Goal: Use online tool/utility

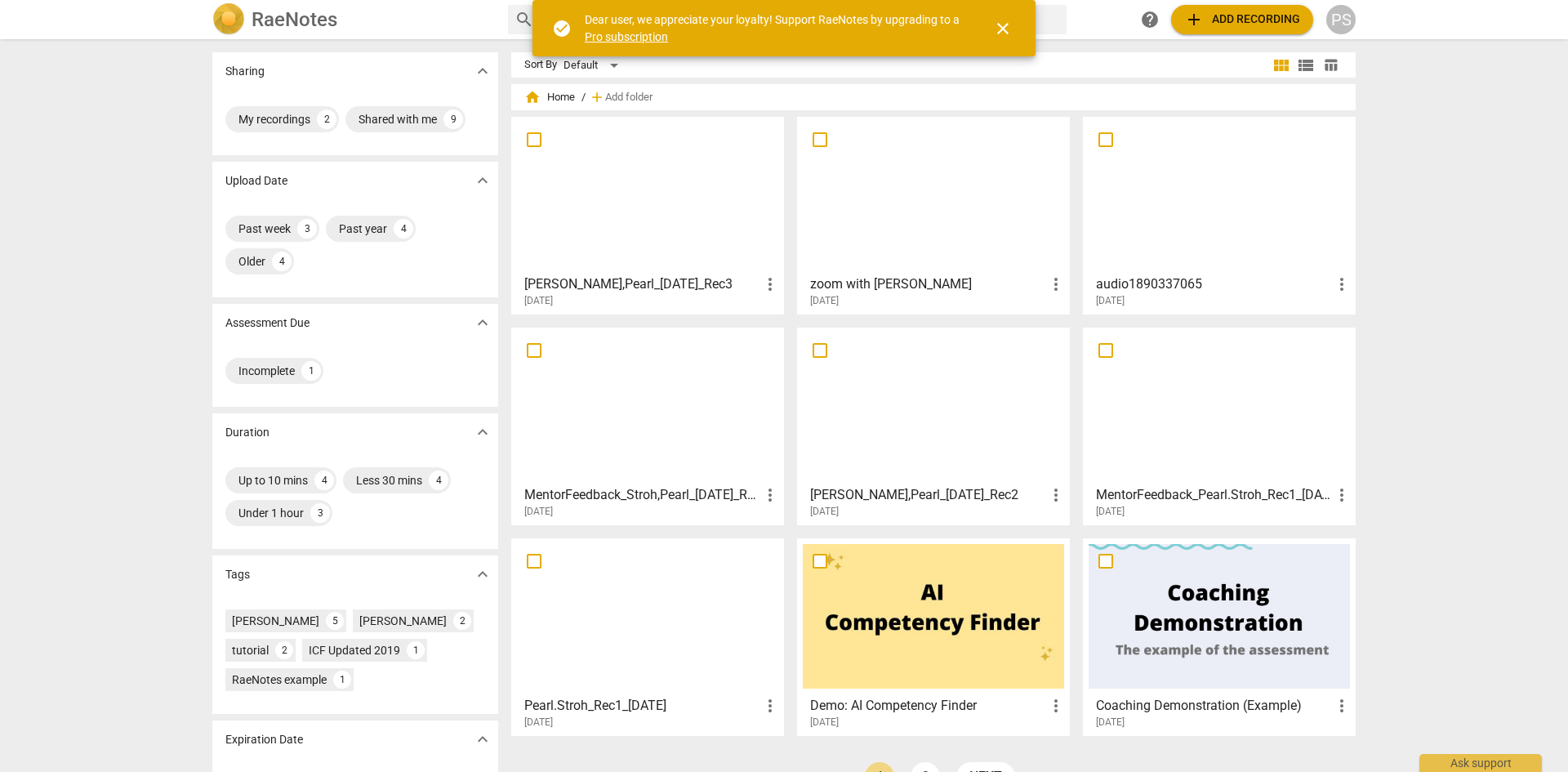
click at [638, 183] on div at bounding box center [647, 194] width 261 height 144
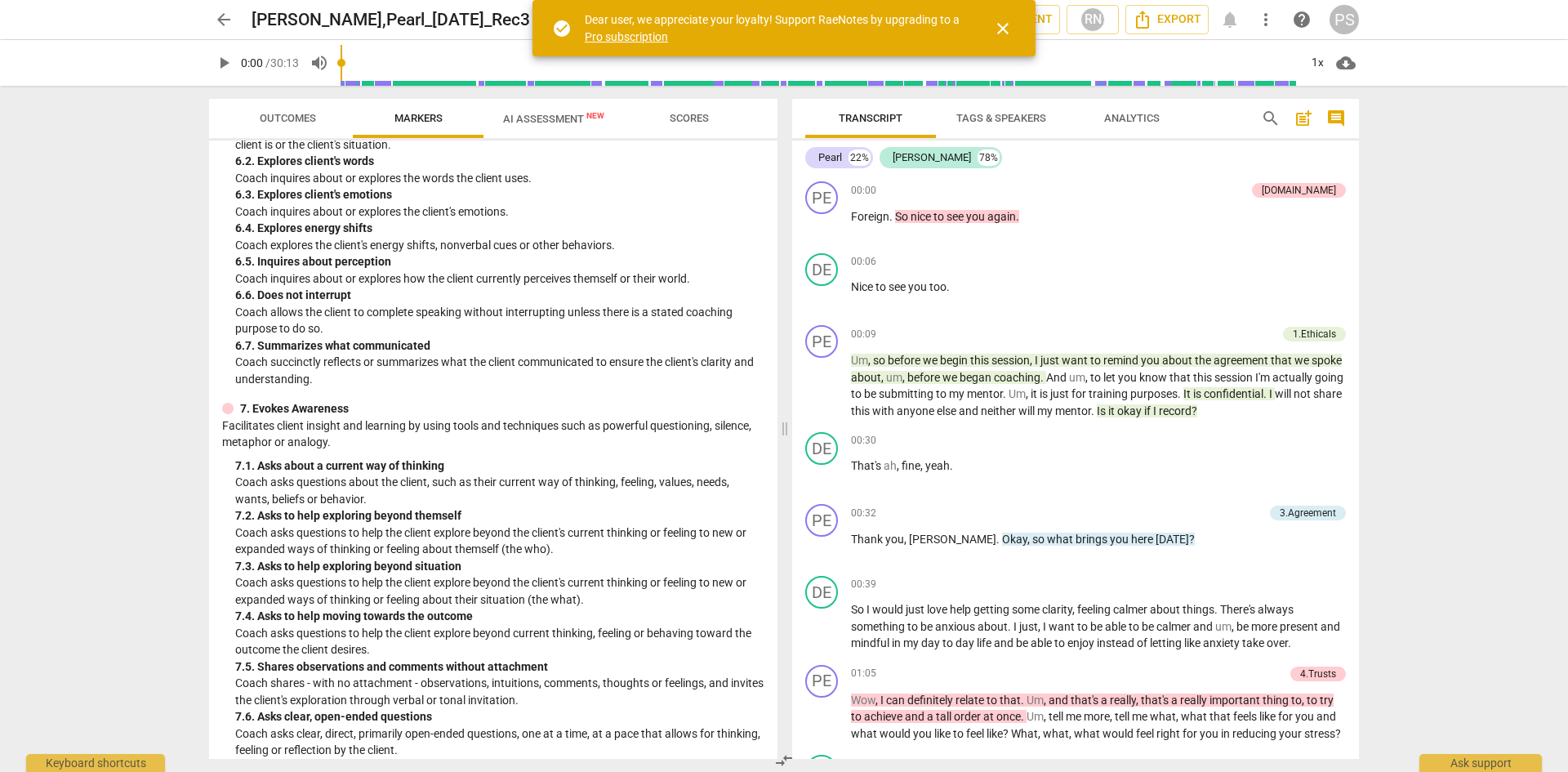
scroll to position [1600, 0]
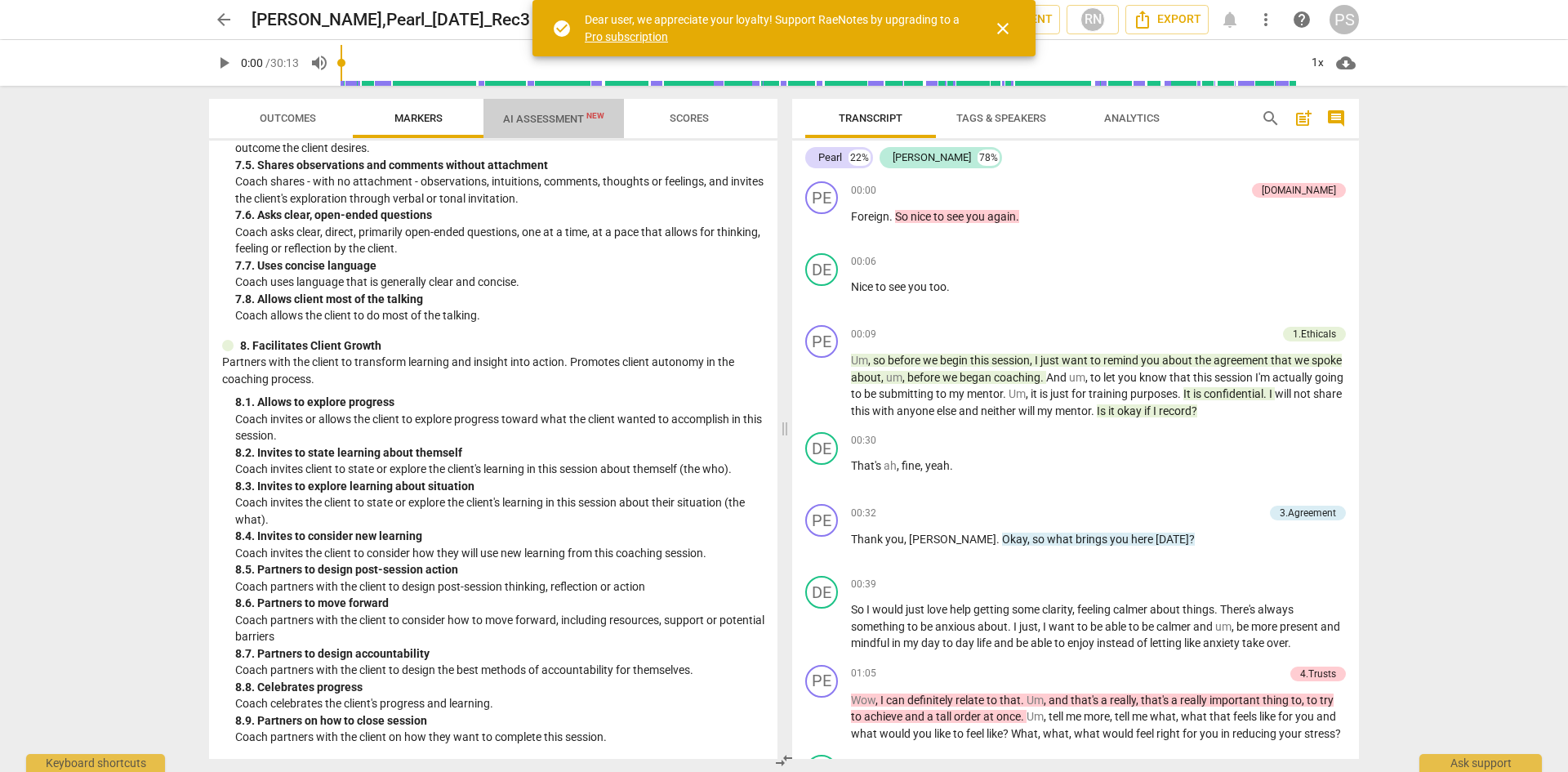
click at [549, 121] on span "AI Assessment New" at bounding box center [553, 119] width 102 height 12
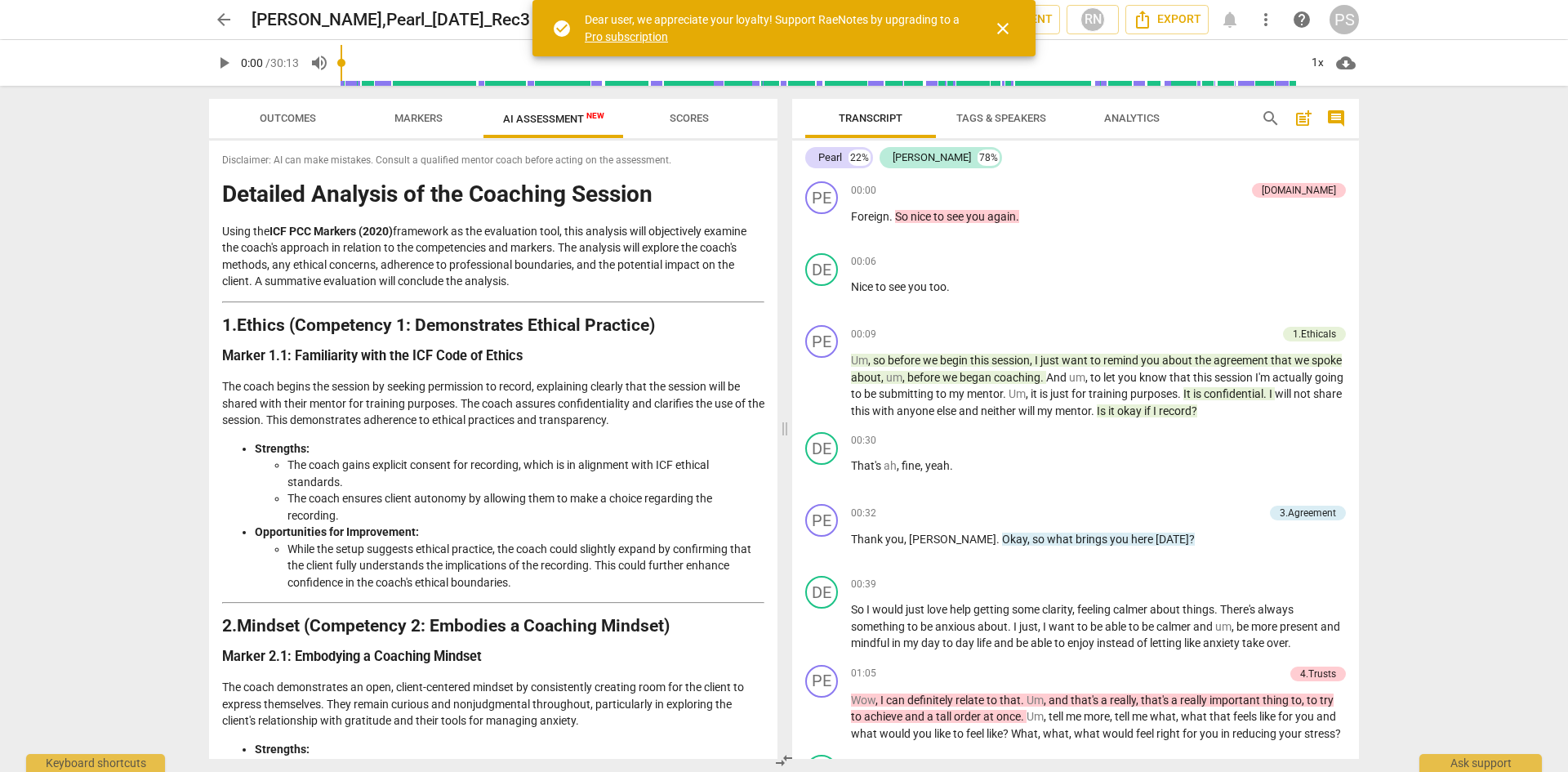
click at [770, 722] on div "Disclaimer: AI can make mistakes. Consult a qualified mentor coach before actin…" at bounding box center [493, 449] width 568 height 618
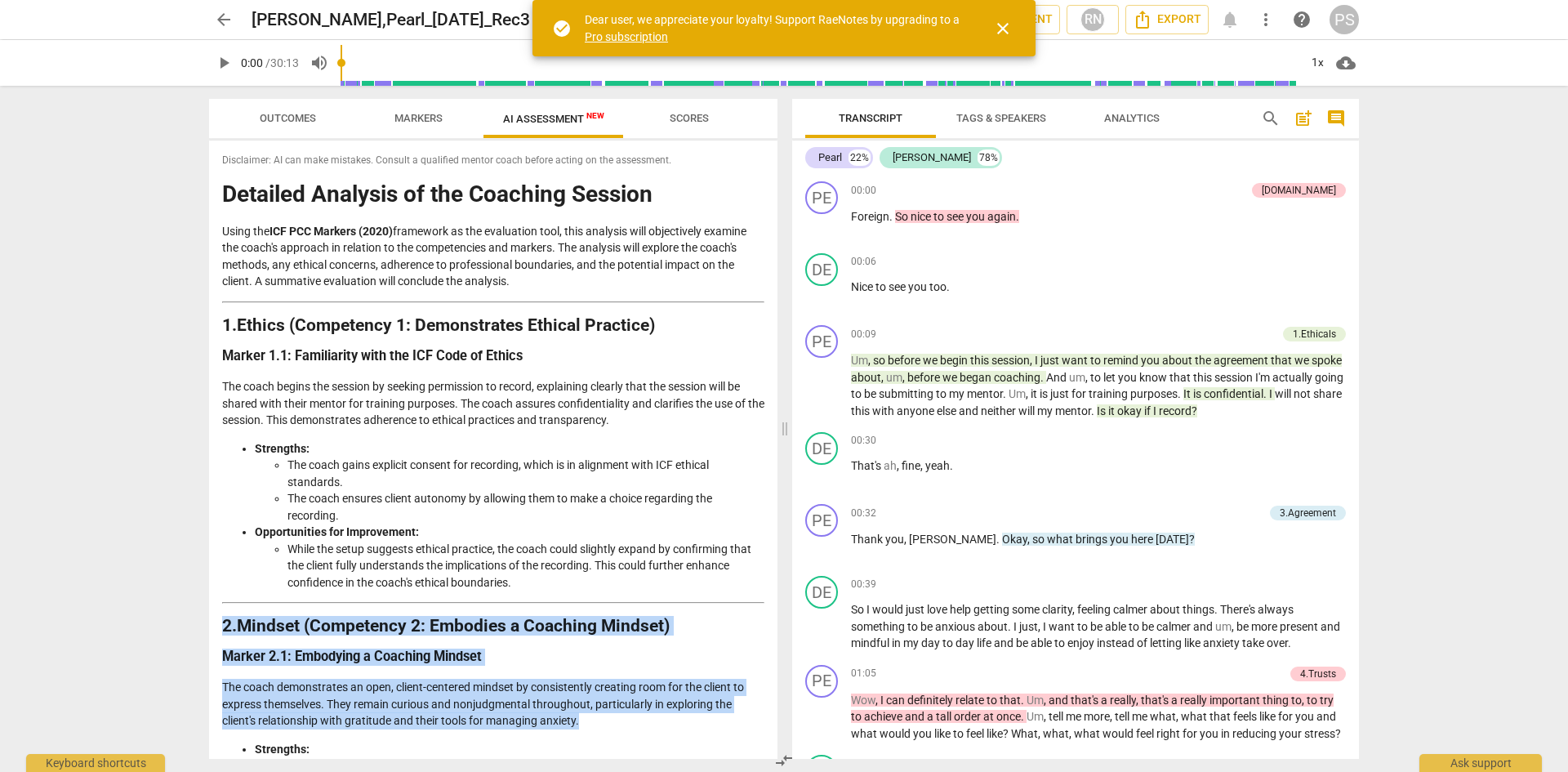
drag, startPoint x: 770, startPoint y: 722, endPoint x: 776, endPoint y: 626, distance: 96.2
click at [776, 626] on div "Disclaimer: AI can make mistakes. Consult a qualified mentor coach before actin…" at bounding box center [493, 449] width 568 height 618
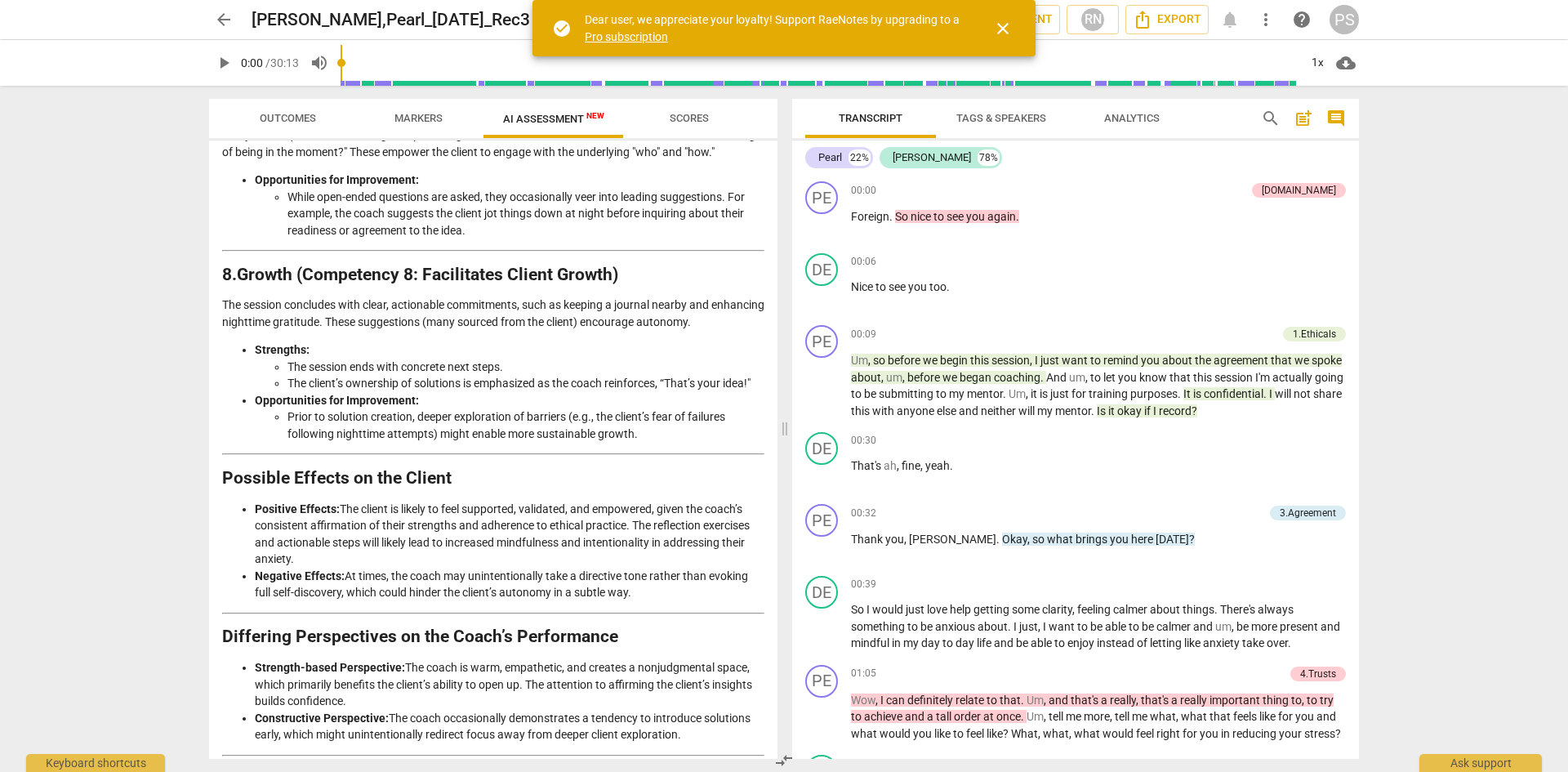
scroll to position [2350, 0]
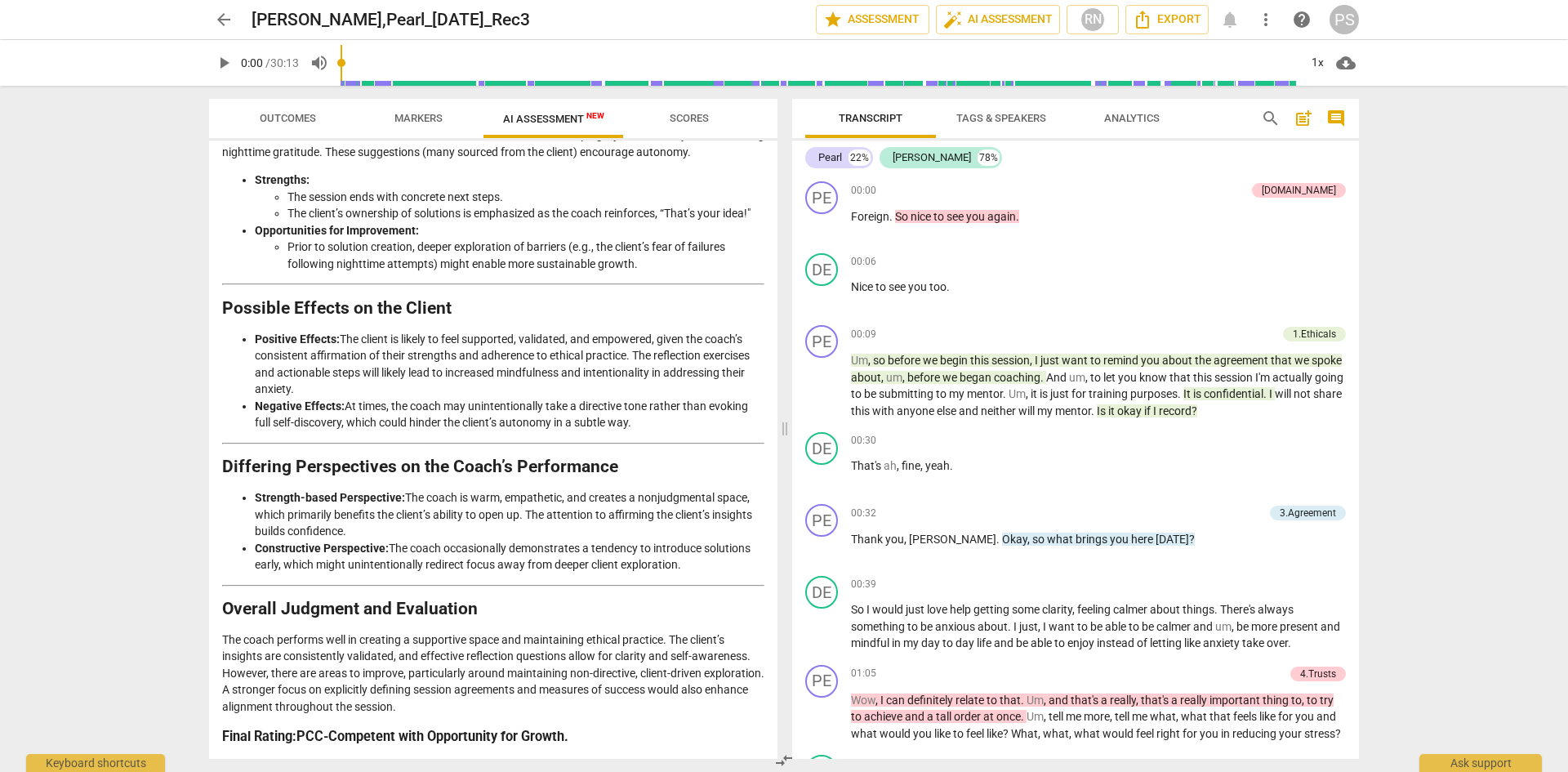
click at [1353, 151] on div "Pearl 22% [PERSON_NAME] 78% PE play_arrow pause 00:00 + Add competency [DOMAIN_…" at bounding box center [1075, 449] width 567 height 618
click at [694, 119] on span "Scores" at bounding box center [689, 118] width 39 height 12
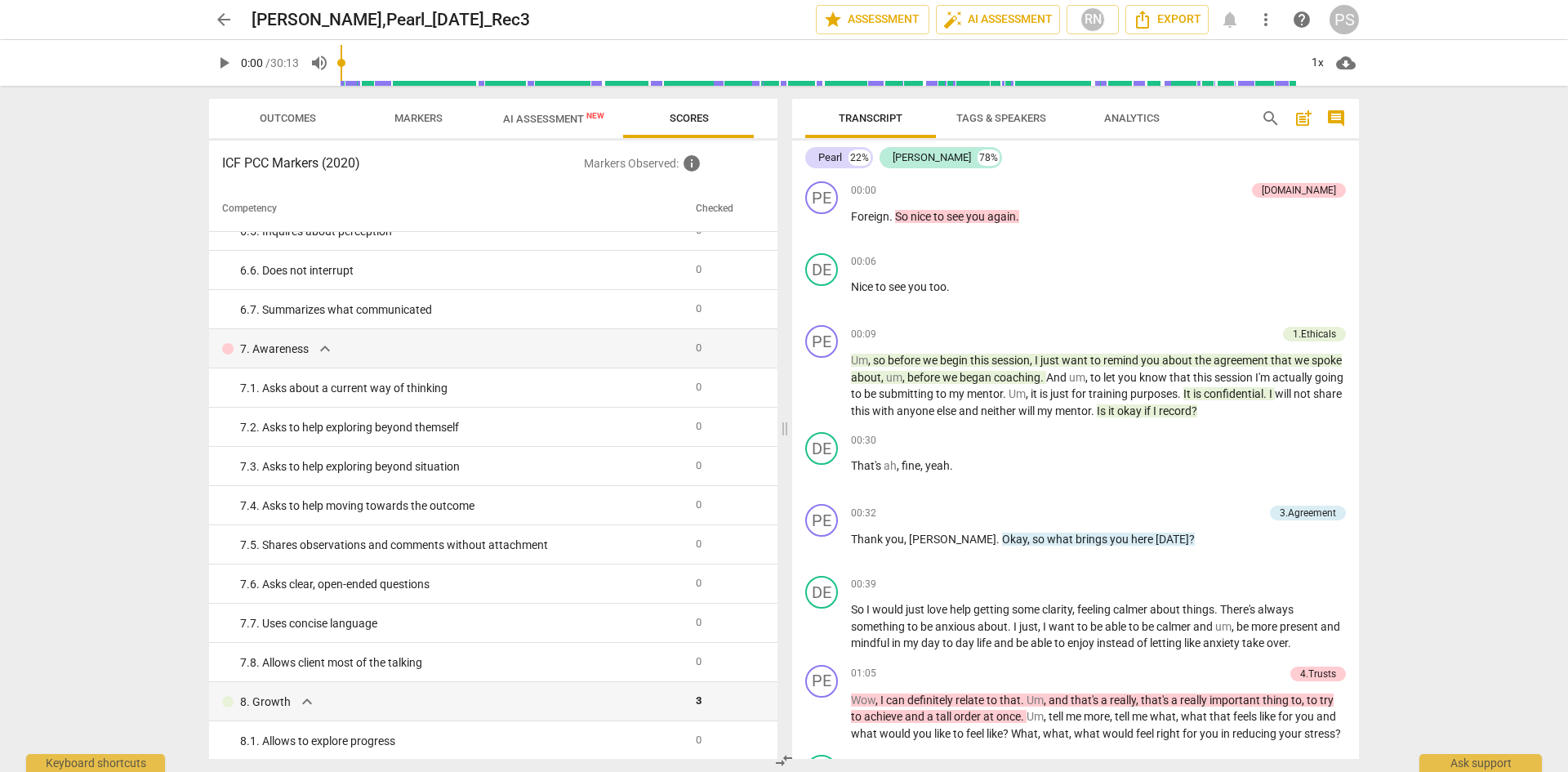
scroll to position [1316, 0]
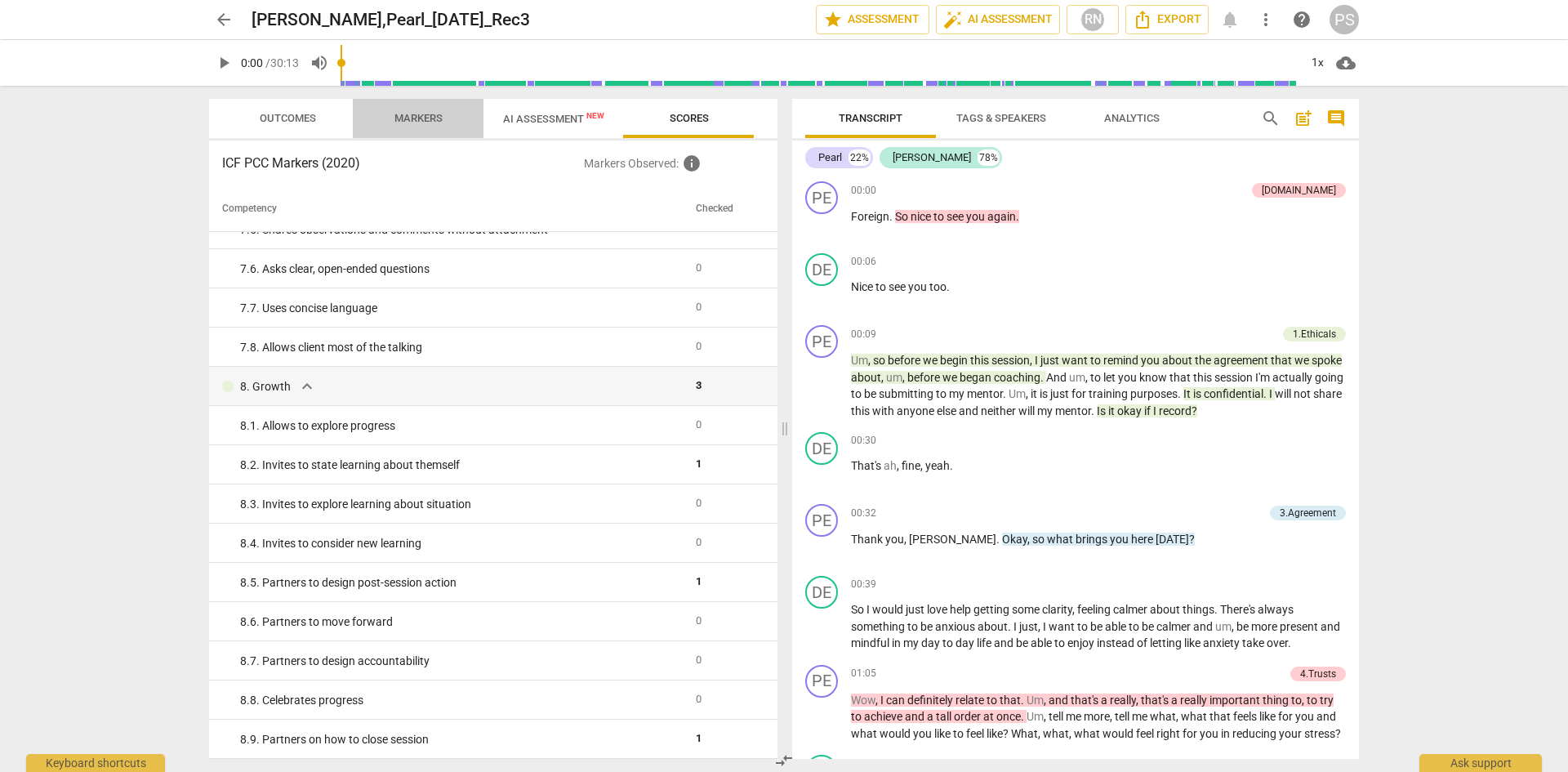
click at [421, 119] on span "Markers" at bounding box center [418, 118] width 48 height 12
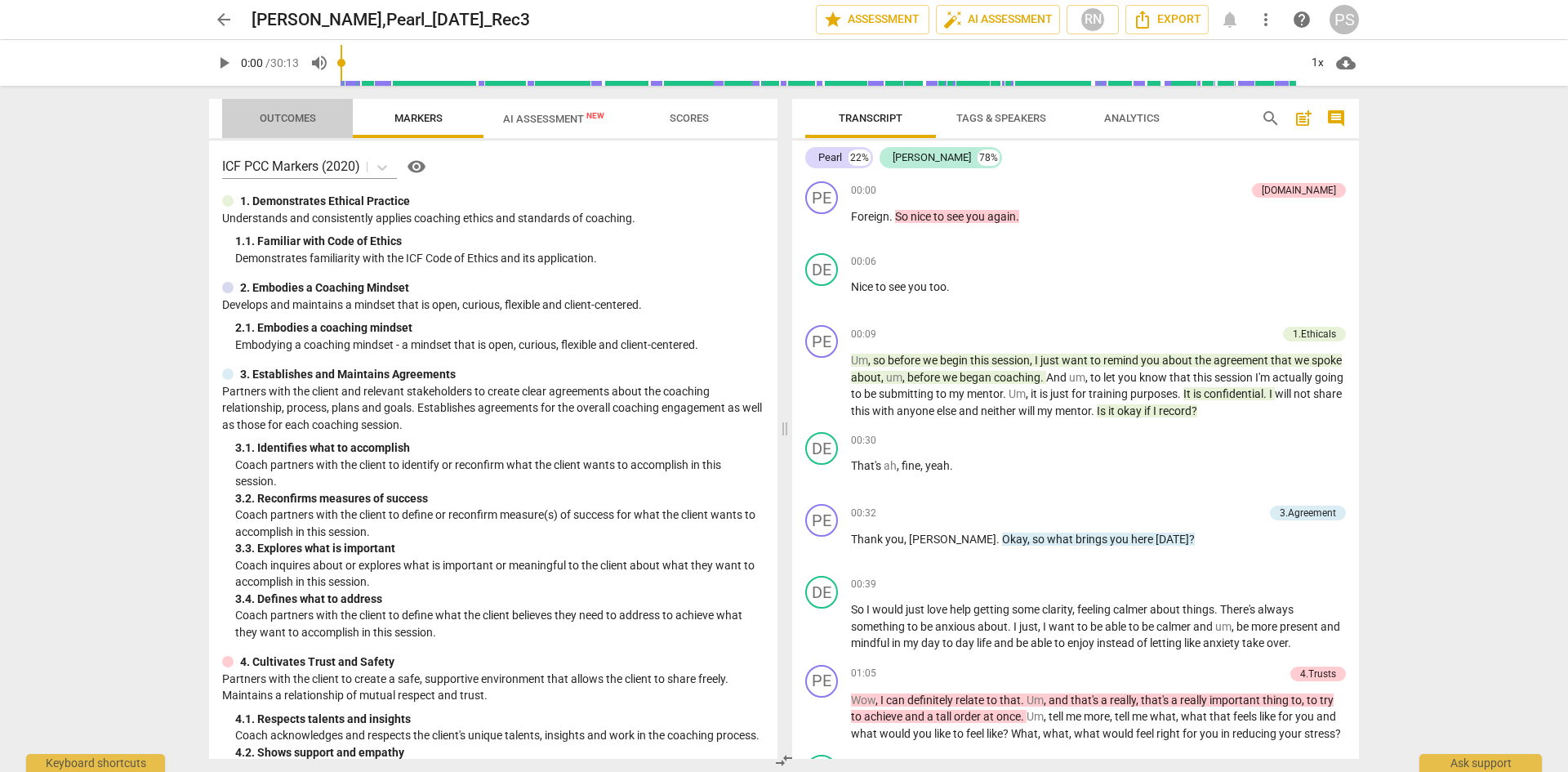
click at [280, 116] on span "Outcomes" at bounding box center [288, 118] width 56 height 12
